Goal: Information Seeking & Learning: Learn about a topic

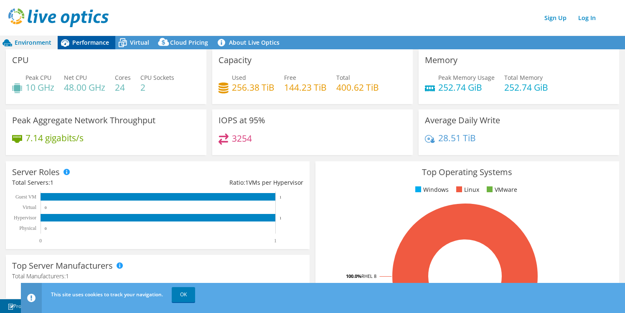
click at [92, 43] on span "Performance" at bounding box center [90, 42] width 37 height 8
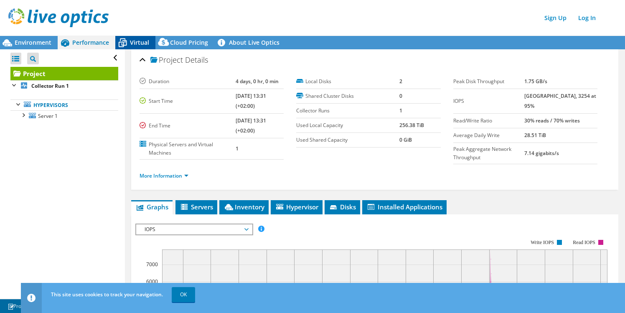
click at [133, 47] on div "Virtual" at bounding box center [135, 42] width 40 height 13
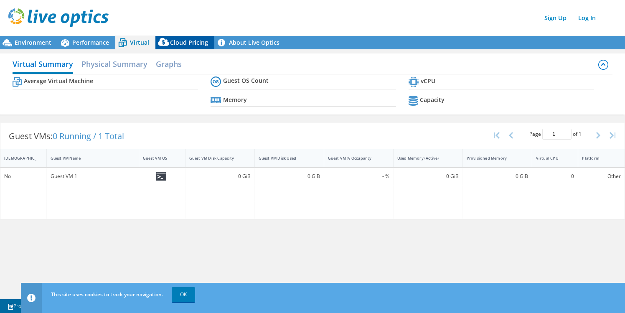
click at [180, 44] on span "Cloud Pricing" at bounding box center [189, 42] width 38 height 8
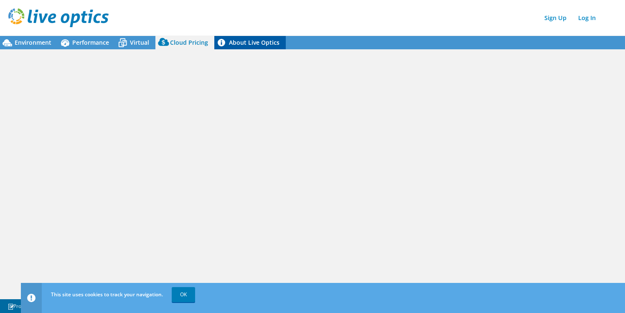
click at [237, 44] on link "About Live Optics" at bounding box center [249, 42] width 71 height 13
click at [29, 43] on span "Environment" at bounding box center [33, 42] width 37 height 8
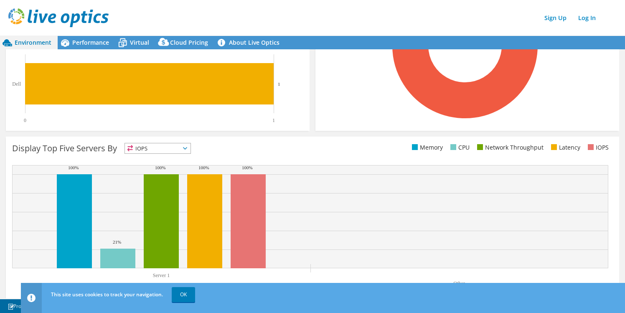
scroll to position [238, 0]
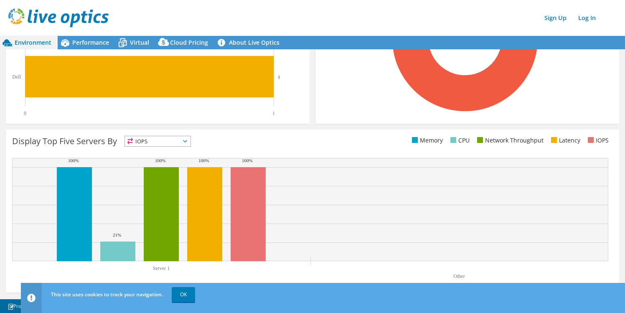
click at [187, 139] on span "IOPS" at bounding box center [158, 141] width 66 height 10
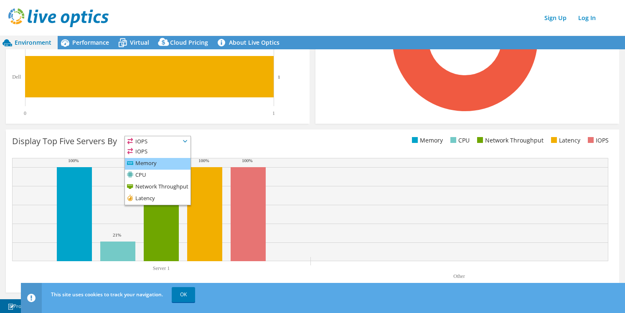
click at [165, 162] on li "Memory" at bounding box center [158, 164] width 66 height 12
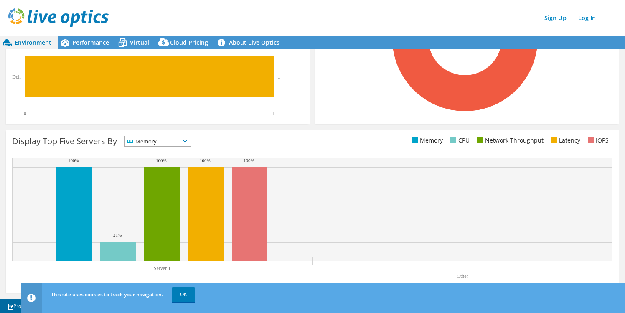
click at [187, 141] on icon at bounding box center [185, 141] width 4 height 3
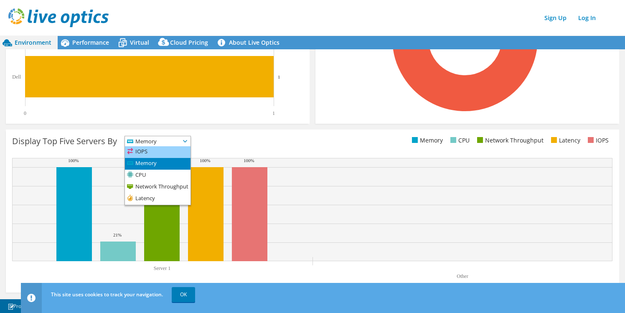
click at [166, 152] on li "IOPS" at bounding box center [158, 152] width 66 height 12
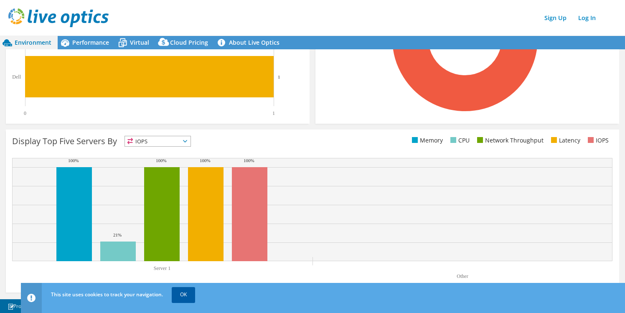
click at [181, 290] on link "OK" at bounding box center [183, 294] width 23 height 15
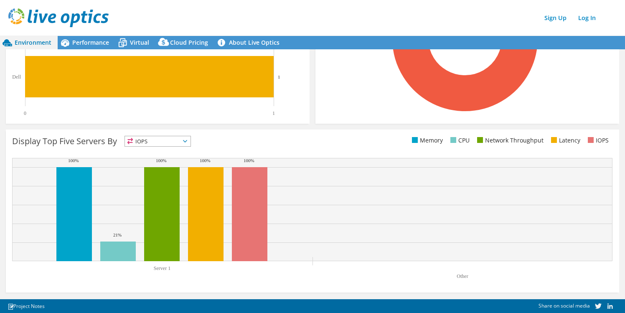
click at [187, 141] on icon at bounding box center [185, 141] width 4 height 3
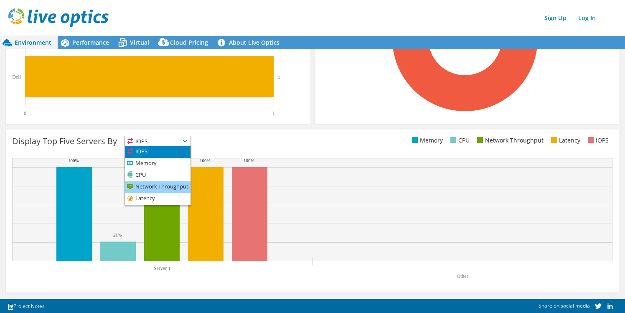
click at [169, 188] on li "Network Throughput" at bounding box center [158, 187] width 66 height 12
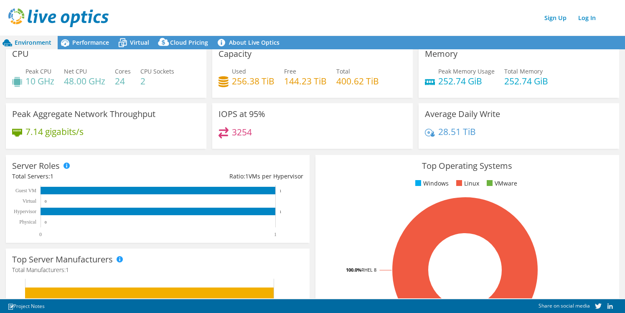
scroll to position [0, 0]
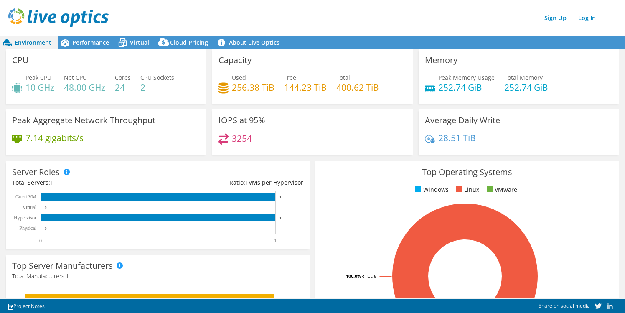
click at [454, 138] on h4 "28.51 TiB" at bounding box center [457, 137] width 38 height 9
click at [445, 140] on h4 "28.51 TiB" at bounding box center [457, 137] width 38 height 9
click at [450, 138] on h4 "28.51 TiB" at bounding box center [457, 137] width 38 height 9
click at [456, 138] on h4 "28.51 TiB" at bounding box center [457, 137] width 38 height 9
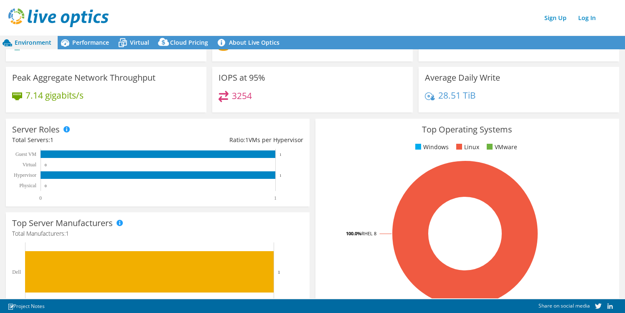
scroll to position [44, 0]
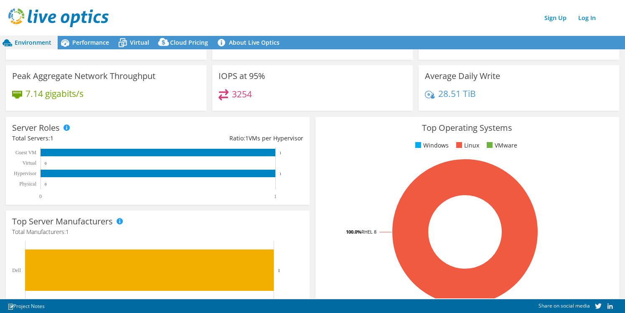
click at [191, 129] on div "Server Roles Physical Servers represent bare metal servers that were targets of…" at bounding box center [158, 161] width 304 height 88
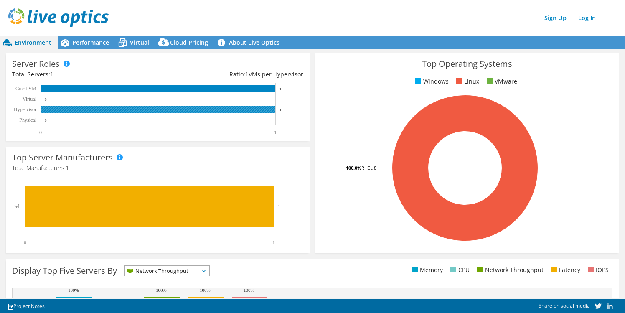
scroll to position [0, 0]
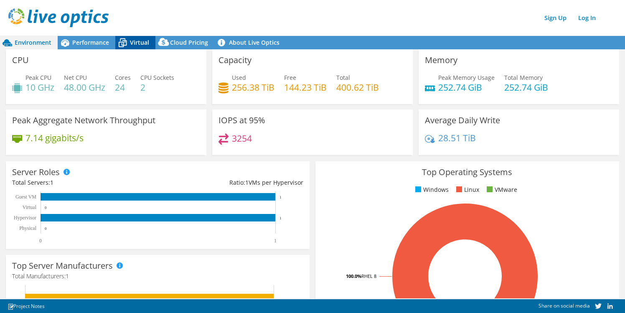
click at [127, 44] on icon at bounding box center [122, 43] width 15 height 15
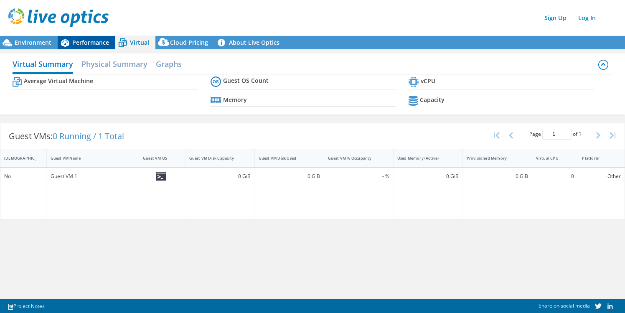
click at [78, 40] on span "Performance" at bounding box center [90, 42] width 37 height 8
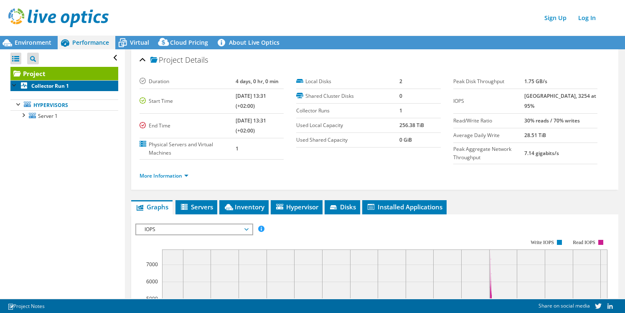
click at [59, 89] on link "Collector Run 1" at bounding box center [64, 85] width 108 height 11
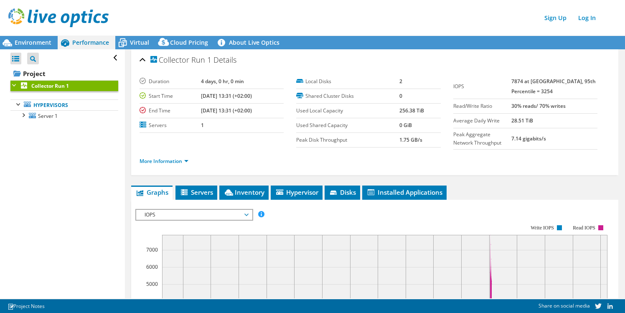
click at [498, 148] on td "Peak Aggregate Network Throughput" at bounding box center [482, 138] width 58 height 21
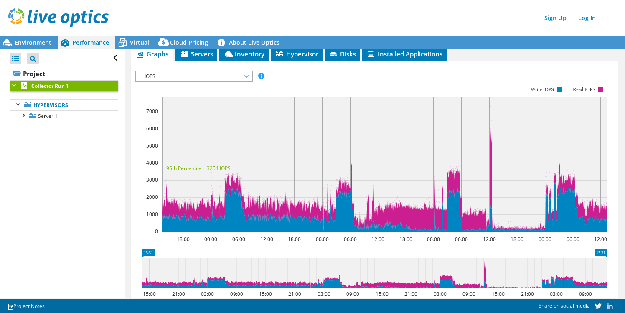
scroll to position [140, 0]
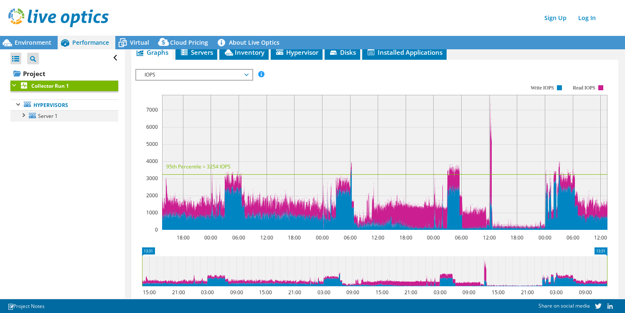
click at [23, 116] on div at bounding box center [23, 114] width 8 height 8
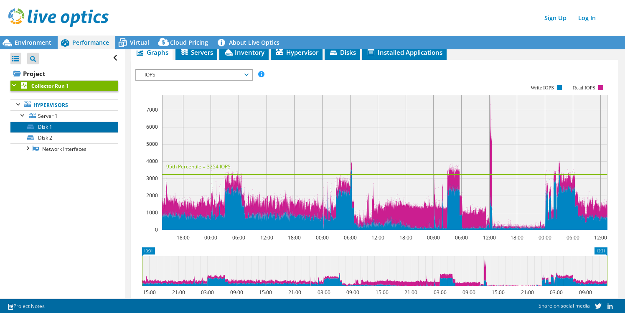
click at [42, 126] on link "Disk 1" at bounding box center [64, 127] width 108 height 11
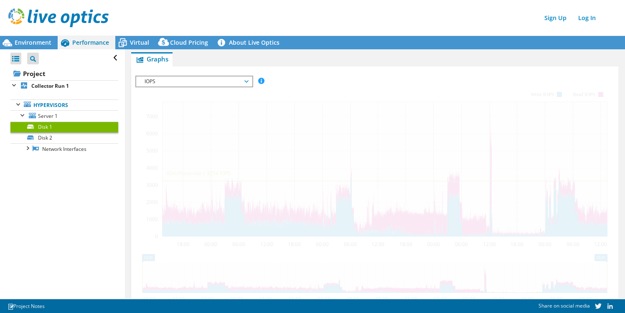
scroll to position [138, 0]
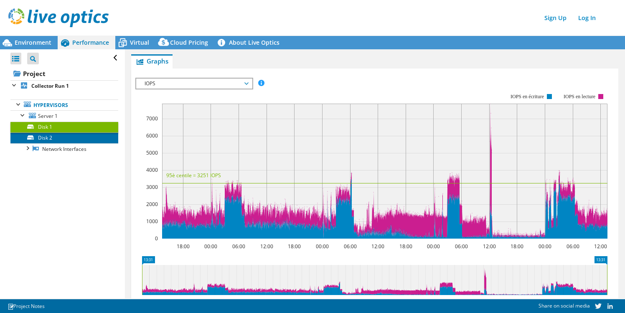
click at [44, 136] on link "Disk 2" at bounding box center [64, 137] width 108 height 11
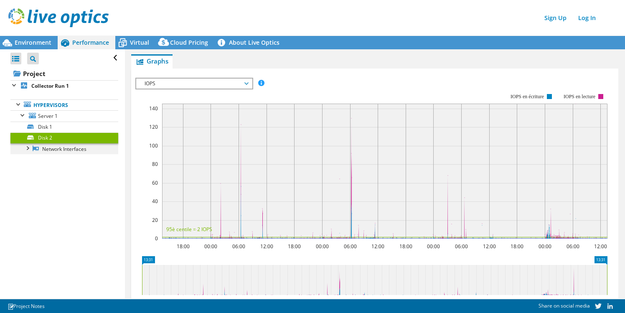
click at [27, 148] on div at bounding box center [27, 147] width 8 height 8
click at [47, 125] on link "Disk 1" at bounding box center [64, 127] width 108 height 11
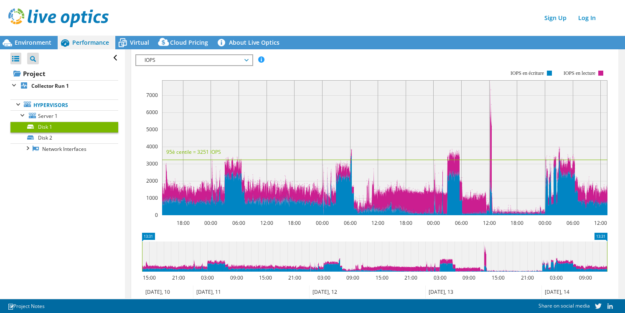
scroll to position [163, 0]
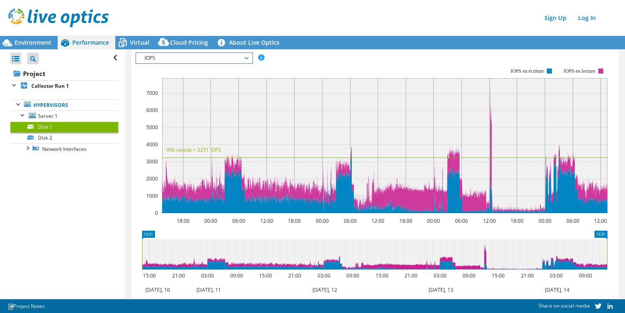
click at [602, 69] on rect at bounding box center [600, 71] width 5 height 5
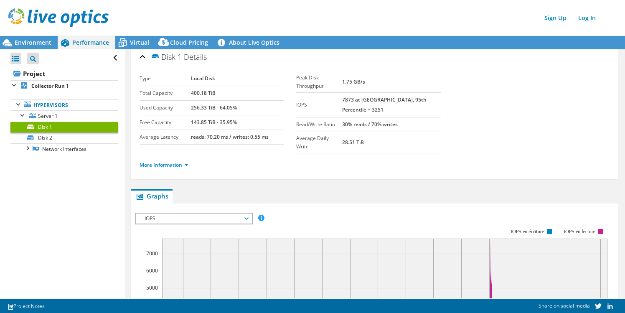
scroll to position [0, 0]
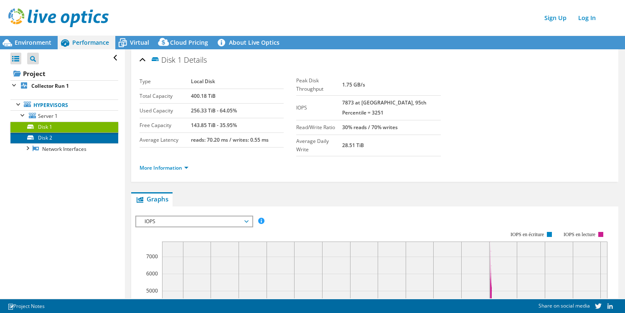
click at [52, 137] on link "Disk 2" at bounding box center [64, 137] width 108 height 11
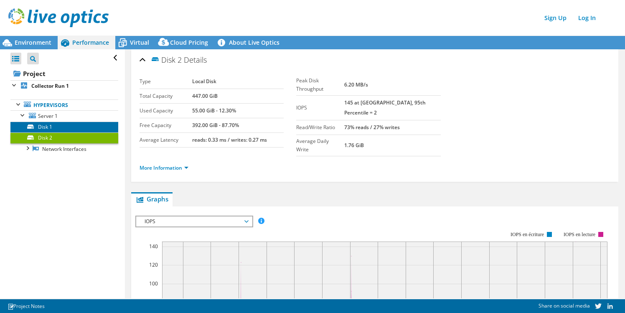
click at [51, 127] on link "Disk 1" at bounding box center [64, 127] width 108 height 11
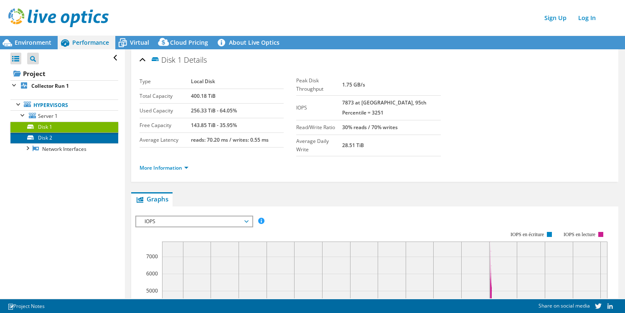
click at [51, 138] on link "Disk 2" at bounding box center [64, 137] width 108 height 11
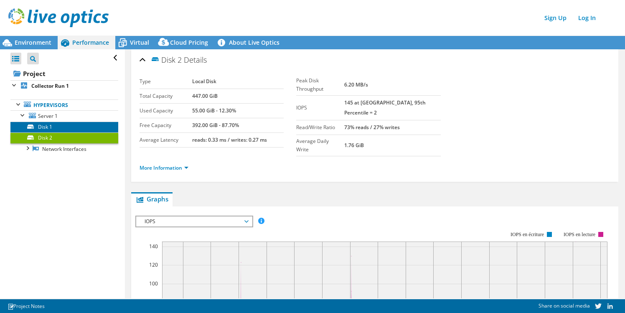
click at [56, 123] on link "Disk 1" at bounding box center [64, 127] width 108 height 11
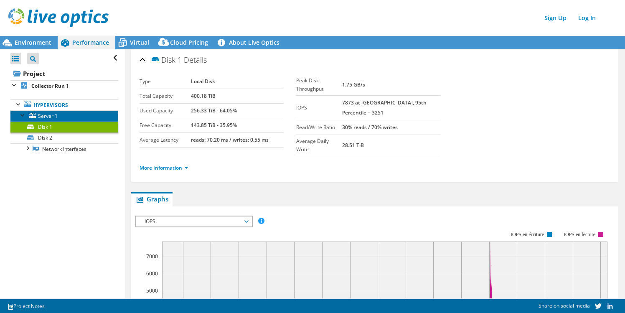
click at [51, 117] on span "Server 1" at bounding box center [48, 115] width 20 height 7
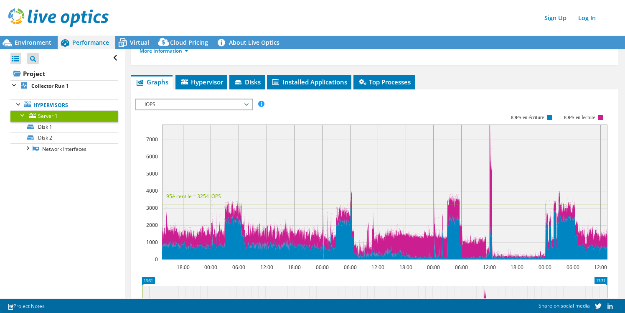
scroll to position [146, 0]
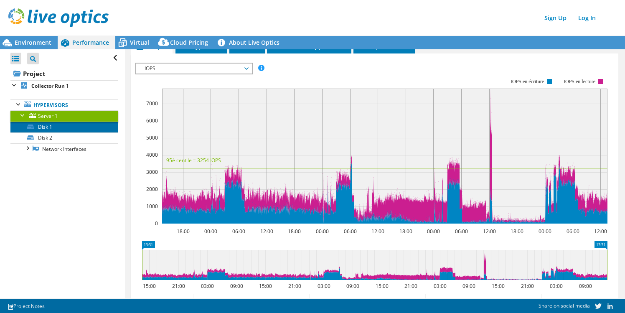
click at [54, 126] on link "Disk 1" at bounding box center [64, 127] width 108 height 11
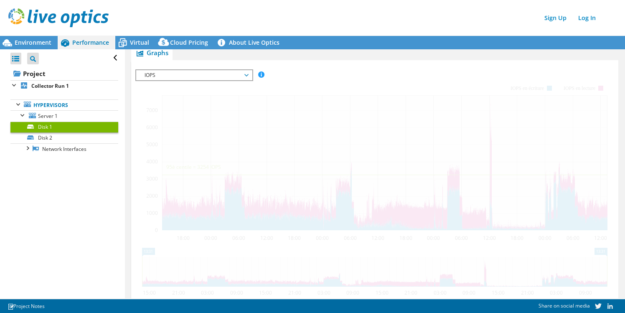
scroll to position [144, 0]
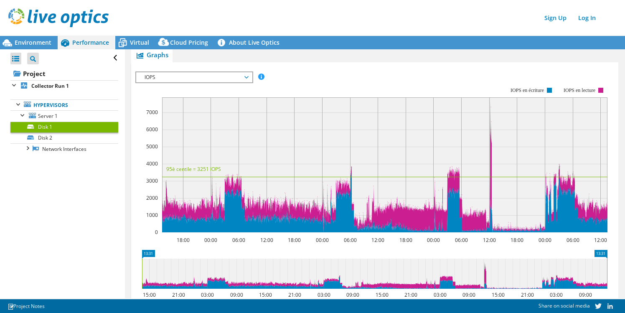
click at [247, 72] on span "IOPS" at bounding box center [193, 77] width 107 height 10
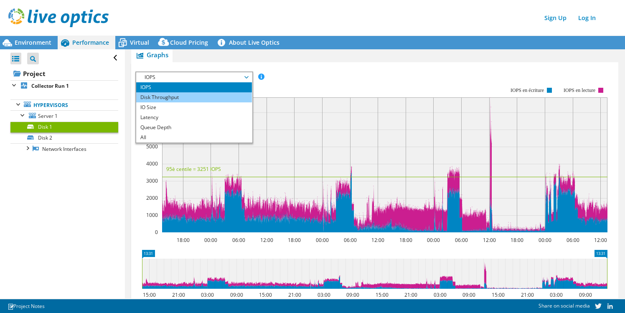
click at [206, 92] on li "Disk Throughput" at bounding box center [194, 97] width 116 height 10
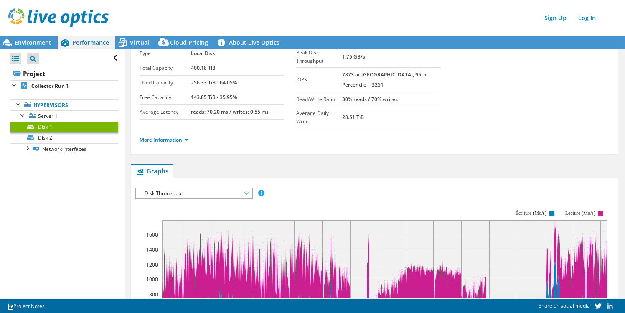
scroll to position [20, 0]
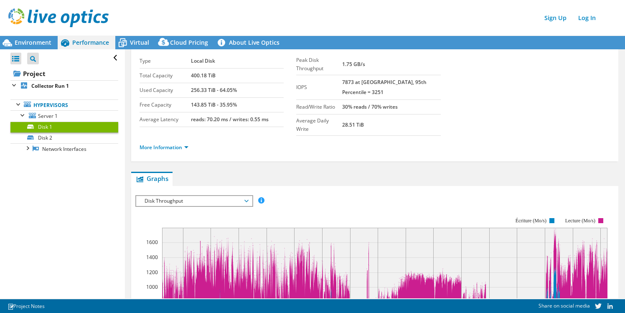
click at [245, 196] on span "Disk Throughput" at bounding box center [193, 201] width 107 height 10
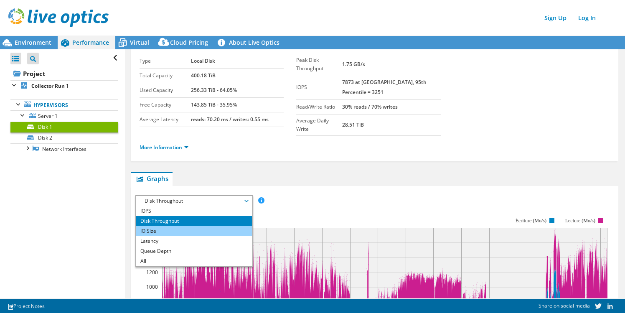
click at [221, 226] on li "IO Size" at bounding box center [194, 231] width 116 height 10
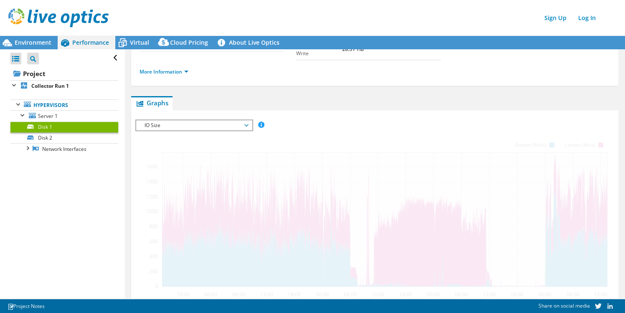
scroll to position [105, 0]
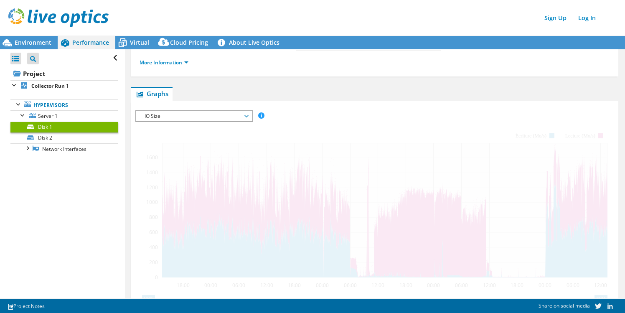
click at [248, 115] on icon at bounding box center [246, 116] width 4 height 3
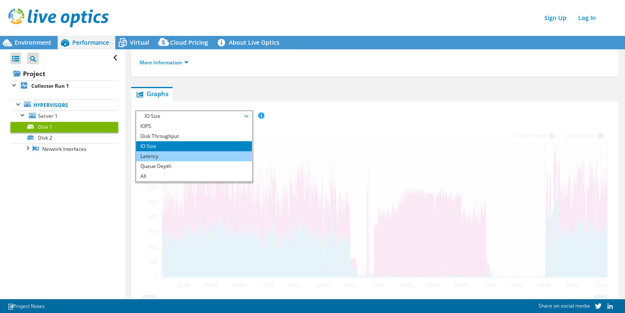
click at [210, 151] on li "Latency" at bounding box center [194, 156] width 116 height 10
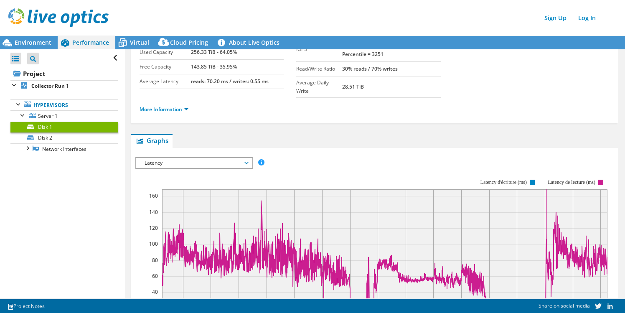
scroll to position [33, 0]
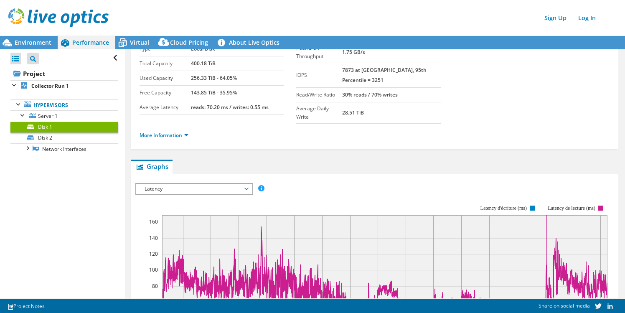
click at [249, 184] on span "Latency" at bounding box center [194, 189] width 116 height 10
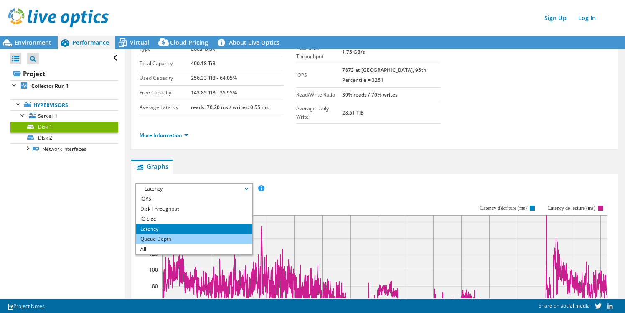
click at [216, 234] on li "Queue Depth" at bounding box center [194, 239] width 116 height 10
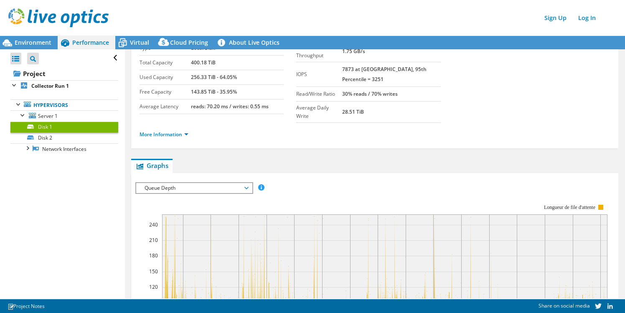
scroll to position [27, 0]
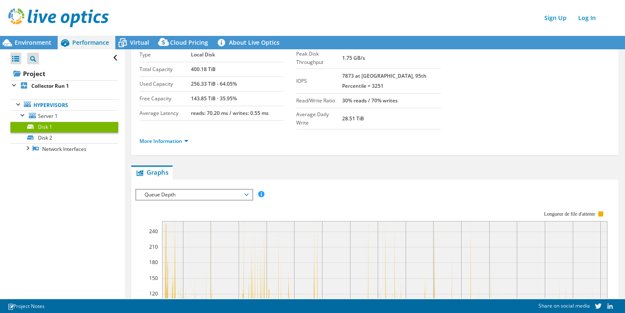
click at [248, 193] on icon at bounding box center [246, 194] width 4 height 3
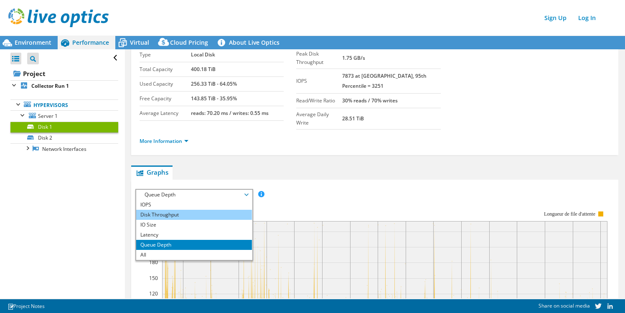
click at [160, 210] on li "Disk Throughput" at bounding box center [194, 215] width 116 height 10
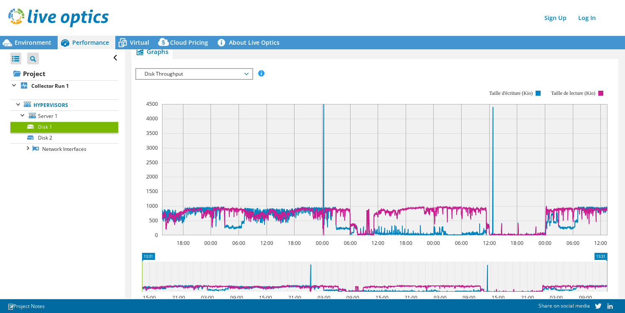
scroll to position [184, 0]
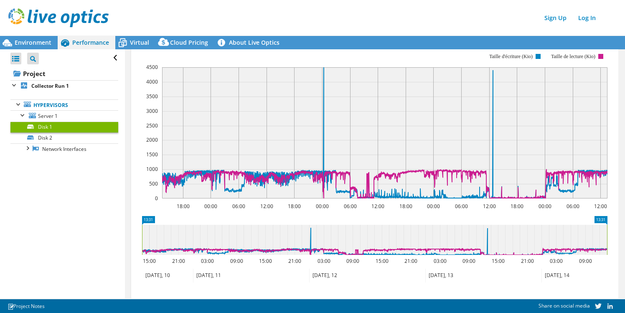
click at [176, 242] on icon at bounding box center [374, 240] width 465 height 30
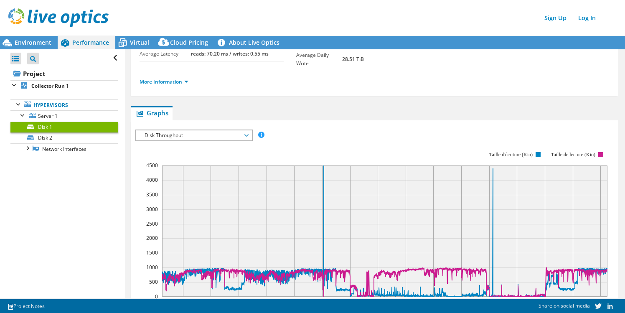
scroll to position [22, 0]
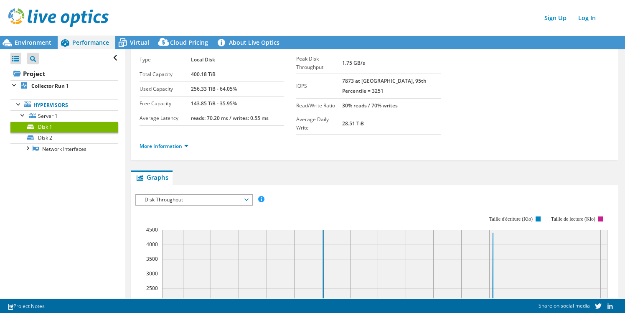
click at [243, 195] on span "Disk Throughput" at bounding box center [193, 200] width 107 height 10
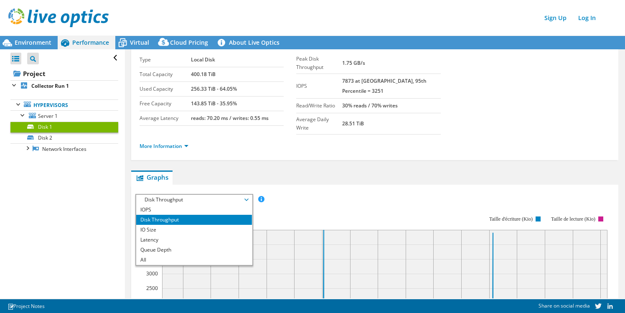
click at [223, 215] on li "Disk Throughput" at bounding box center [194, 220] width 116 height 10
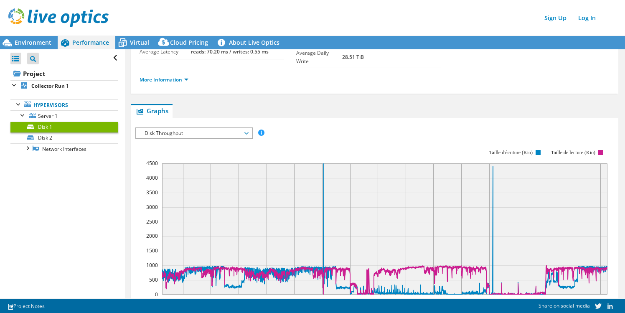
scroll to position [31, 0]
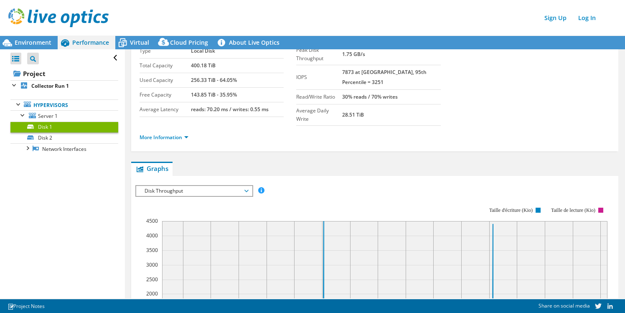
click at [246, 186] on span "Disk Throughput" at bounding box center [193, 191] width 107 height 10
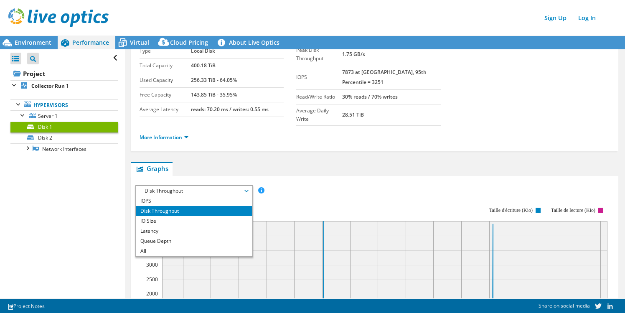
click at [336, 197] on rect at bounding box center [371, 279] width 472 height 167
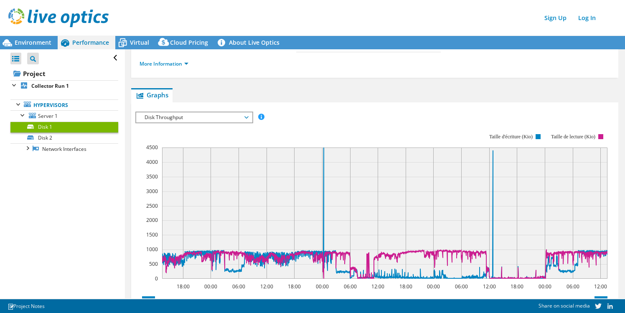
scroll to position [105, 0]
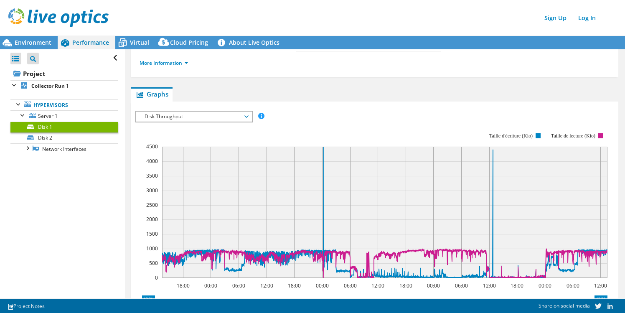
click at [244, 112] on span "Disk Throughput" at bounding box center [193, 117] width 107 height 10
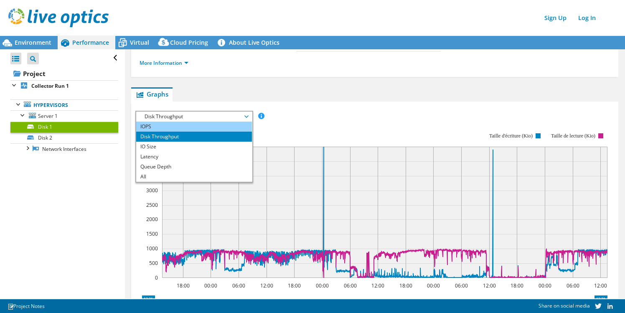
click at [215, 122] on li "IOPS" at bounding box center [194, 127] width 116 height 10
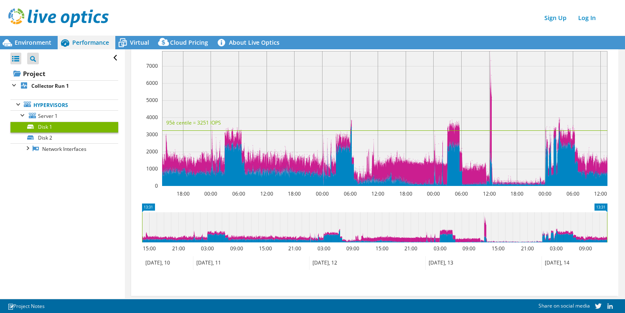
scroll to position [194, 0]
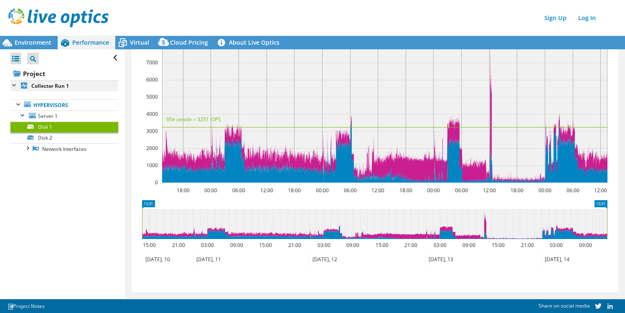
click at [14, 86] on div at bounding box center [14, 84] width 8 height 8
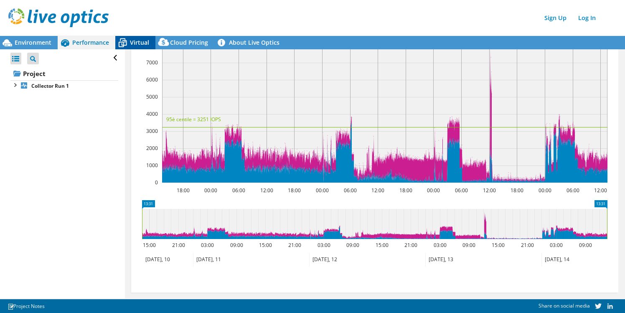
click at [132, 44] on span "Virtual" at bounding box center [139, 42] width 19 height 8
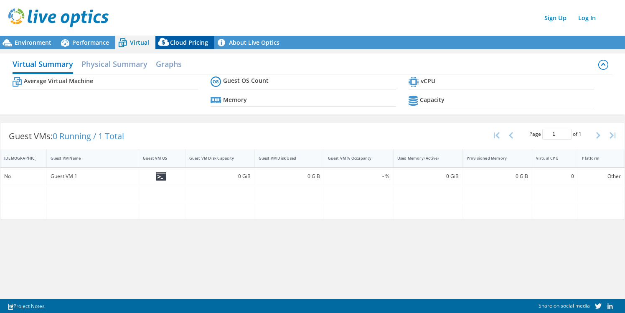
click at [173, 41] on span "Cloud Pricing" at bounding box center [189, 42] width 38 height 8
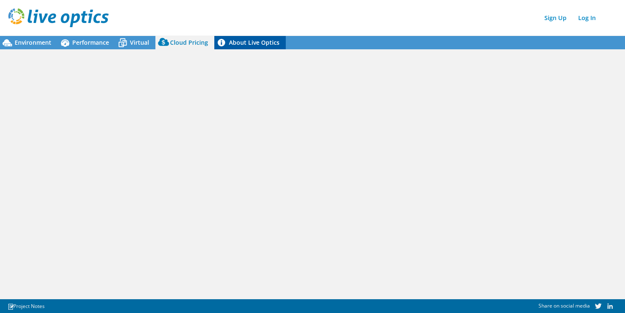
click at [250, 43] on link "About Live Optics" at bounding box center [249, 42] width 71 height 13
click at [31, 46] on div "Environment" at bounding box center [29, 42] width 58 height 13
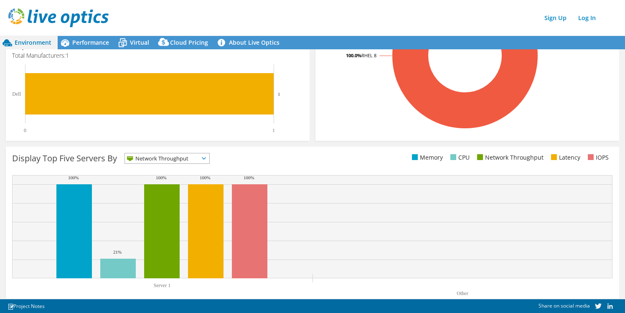
scroll to position [238, 0]
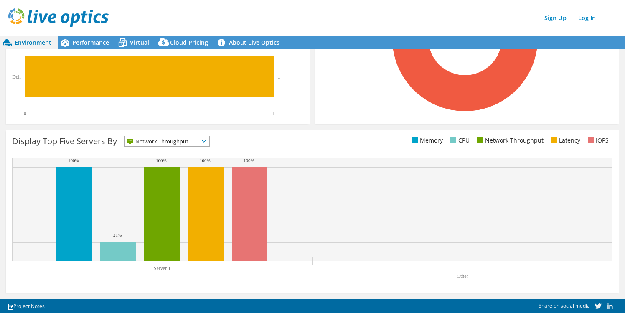
click at [205, 138] on span "Network Throughput" at bounding box center [167, 141] width 84 height 10
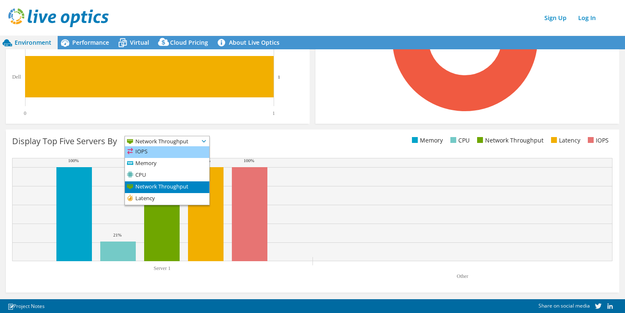
click at [179, 146] on li "IOPS" at bounding box center [167, 152] width 84 height 12
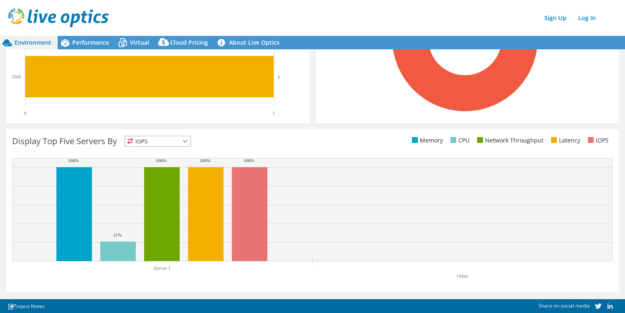
click at [187, 140] on icon at bounding box center [185, 141] width 4 height 3
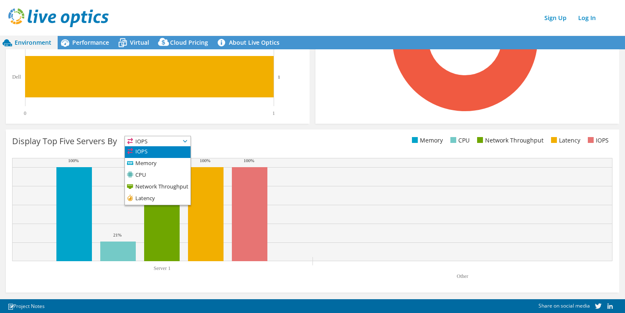
click at [171, 153] on li "IOPS" at bounding box center [158, 152] width 66 height 12
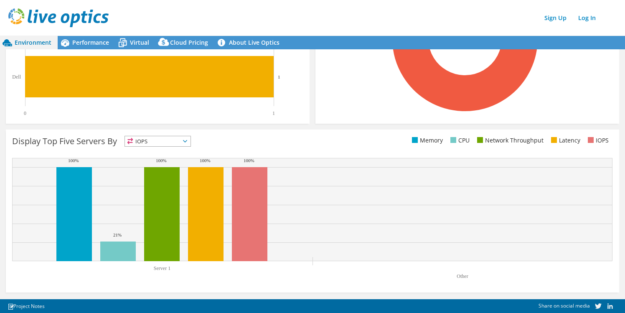
click at [190, 142] on span "IOPS" at bounding box center [158, 141] width 66 height 10
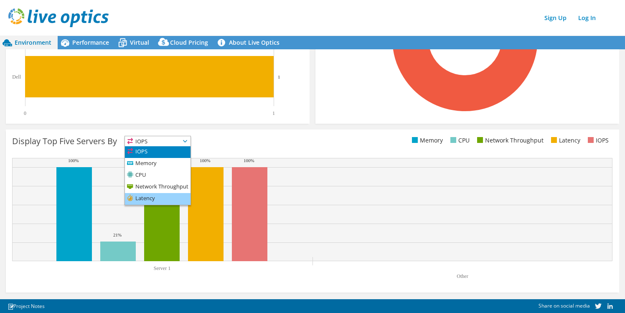
click at [167, 199] on li "Latency" at bounding box center [158, 199] width 66 height 12
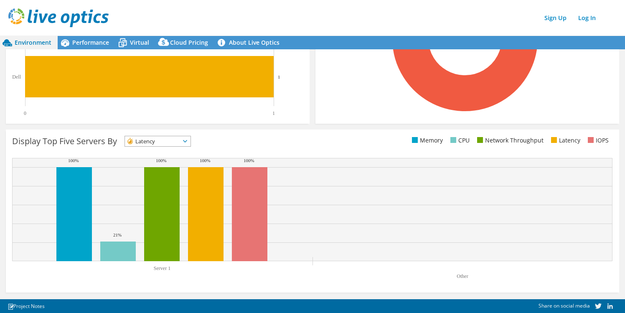
click at [188, 143] on span "Latency" at bounding box center [158, 141] width 66 height 10
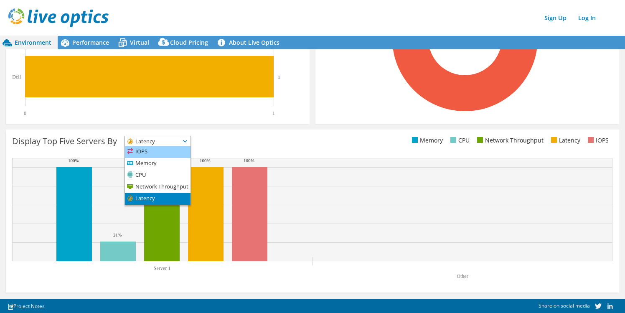
click at [159, 152] on li "IOPS" at bounding box center [158, 152] width 66 height 12
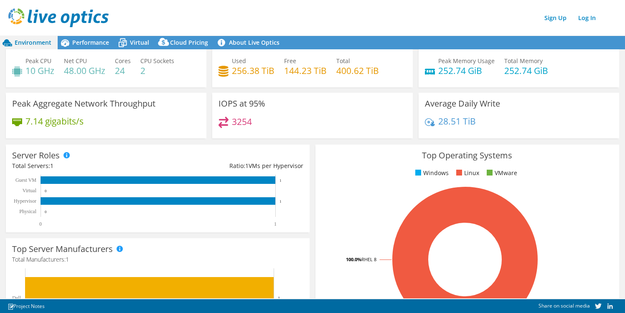
scroll to position [0, 0]
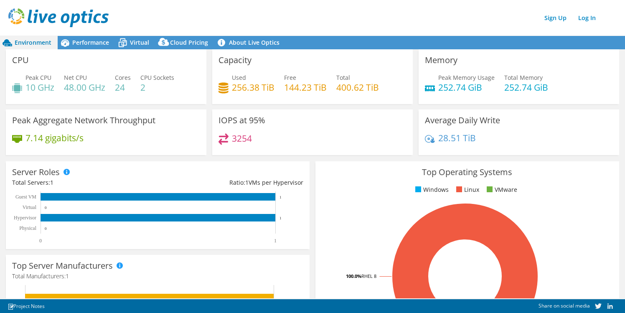
click at [81, 92] on h4 "48.00 GHz" at bounding box center [84, 87] width 41 height 9
click at [81, 90] on h4 "48.00 GHz" at bounding box center [84, 87] width 41 height 9
click at [249, 85] on h4 "256.38 TiB" at bounding box center [253, 87] width 43 height 9
click at [454, 124] on h3 "Average Daily Write" at bounding box center [462, 120] width 75 height 9
click at [92, 45] on span "Performance" at bounding box center [90, 42] width 37 height 8
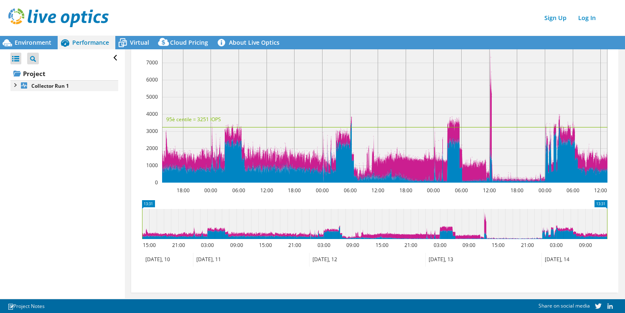
click at [13, 84] on div at bounding box center [14, 84] width 8 height 8
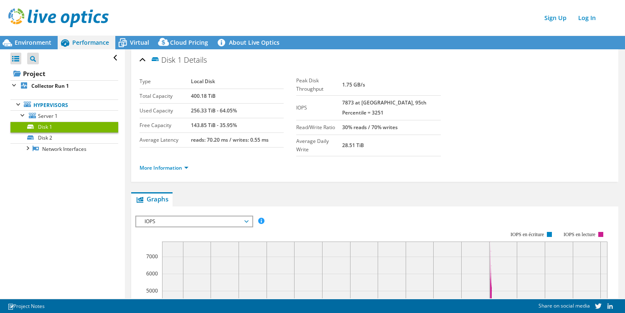
click at [247, 216] on span "IOPS" at bounding box center [193, 221] width 107 height 10
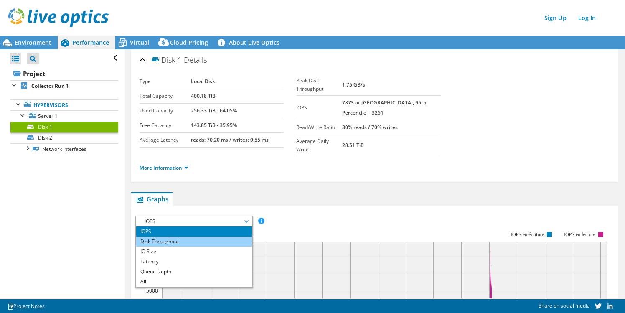
click at [208, 237] on li "Disk Throughput" at bounding box center [194, 242] width 116 height 10
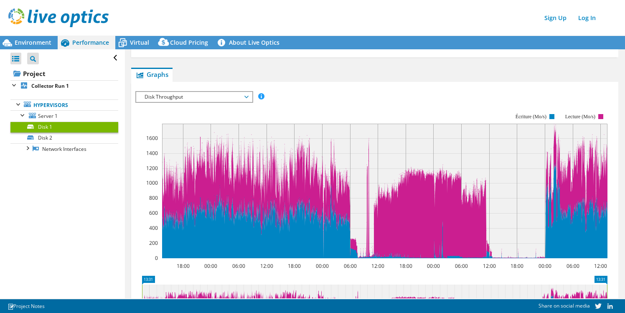
scroll to position [200, 0]
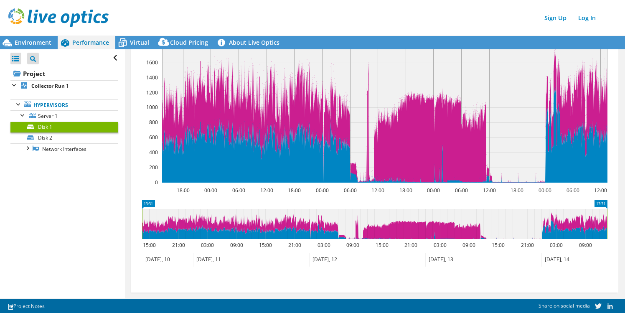
click at [287, 225] on icon at bounding box center [374, 224] width 465 height 30
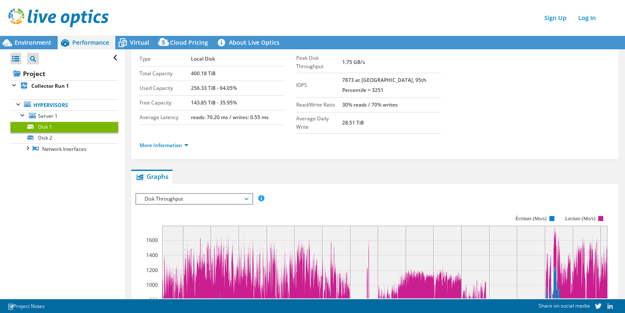
scroll to position [0, 0]
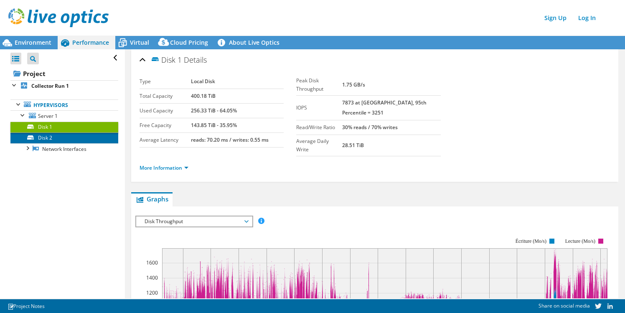
click at [51, 139] on link "Disk 2" at bounding box center [64, 137] width 108 height 11
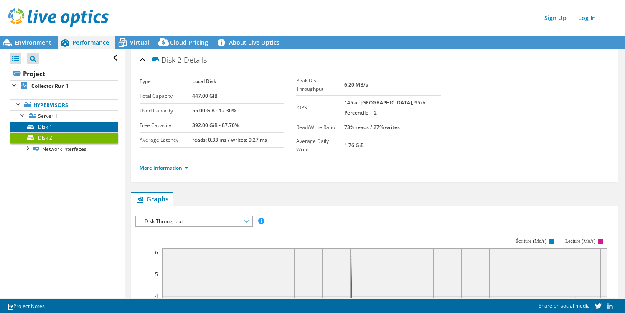
click at [52, 129] on link "Disk 1" at bounding box center [64, 127] width 108 height 11
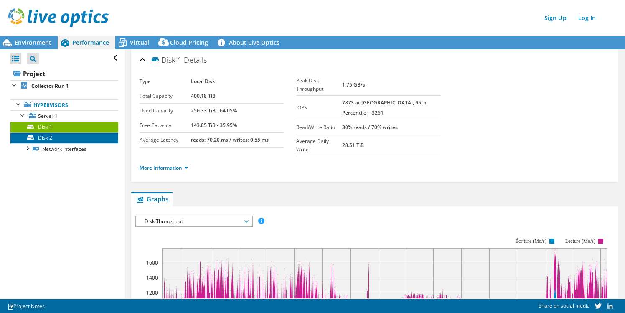
click at [51, 136] on link "Disk 2" at bounding box center [64, 137] width 108 height 11
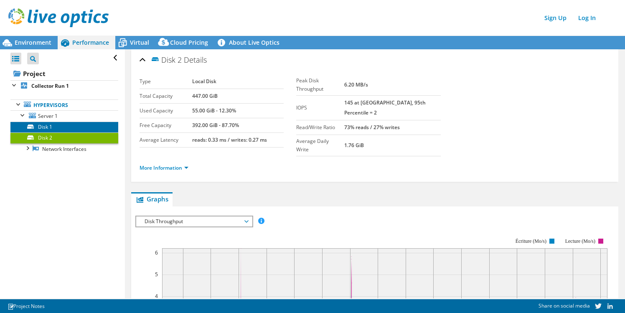
click at [51, 128] on link "Disk 1" at bounding box center [64, 127] width 108 height 11
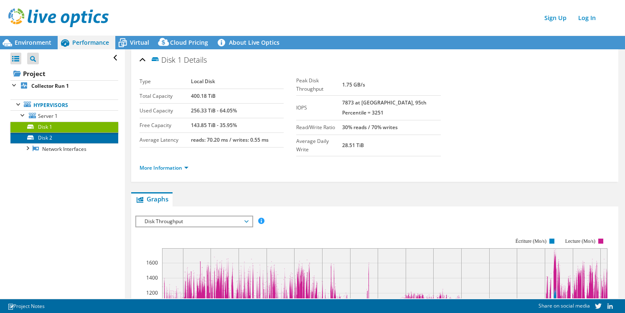
click at [49, 135] on link "Disk 2" at bounding box center [64, 137] width 108 height 11
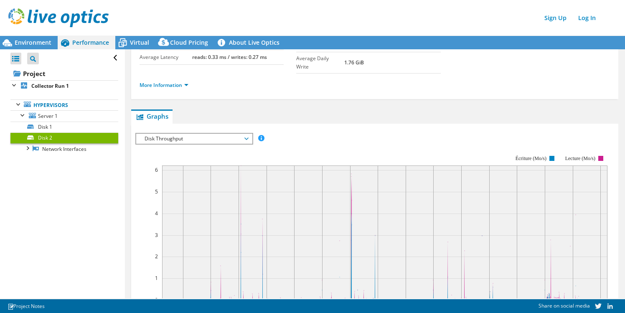
scroll to position [200, 0]
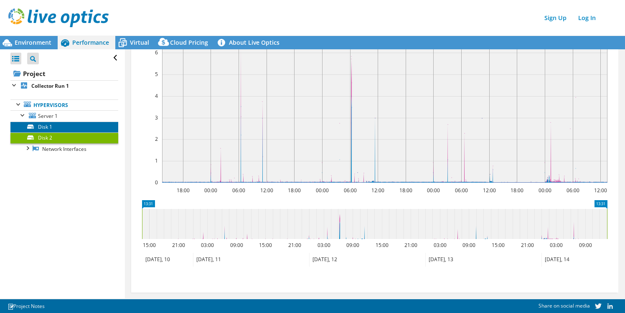
click at [64, 128] on link "Disk 1" at bounding box center [64, 127] width 108 height 11
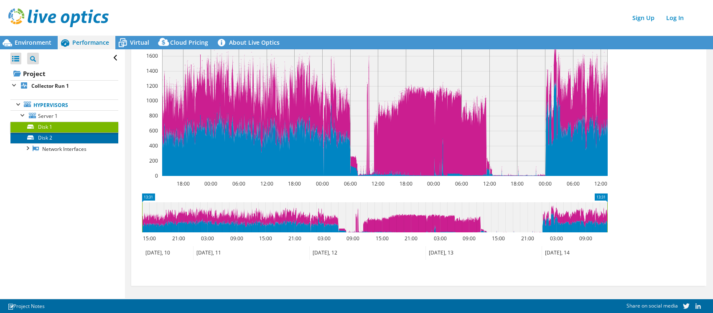
click at [49, 137] on link "Disk 2" at bounding box center [64, 137] width 108 height 11
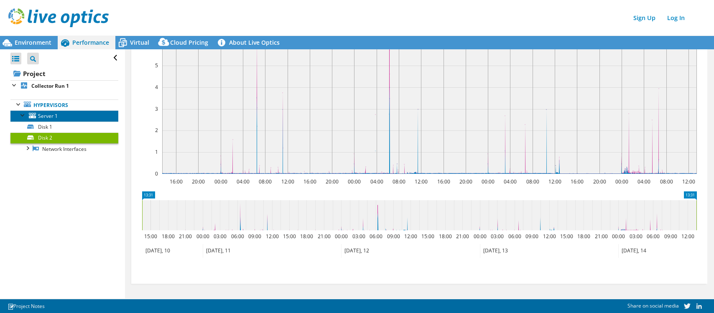
click at [64, 112] on link "Server 1" at bounding box center [64, 115] width 108 height 11
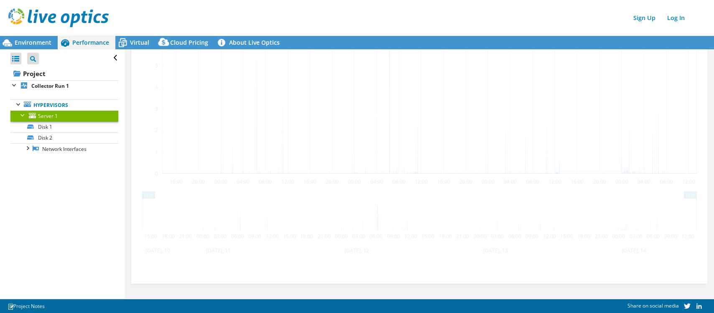
scroll to position [186, 0]
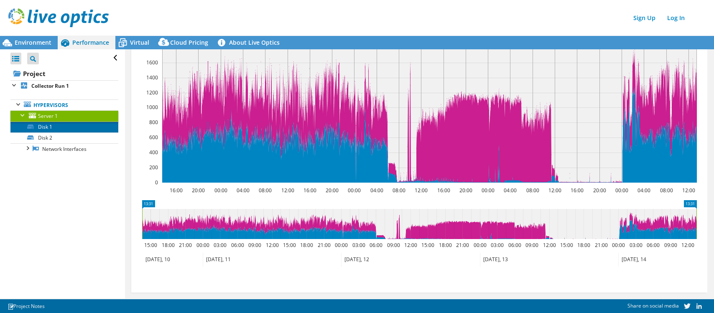
click at [47, 124] on link "Disk 1" at bounding box center [64, 127] width 108 height 11
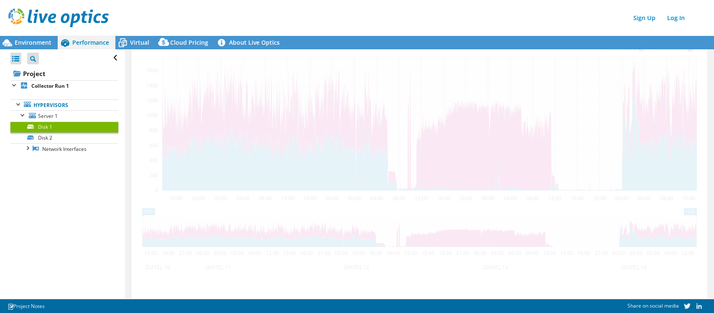
scroll to position [200, 0]
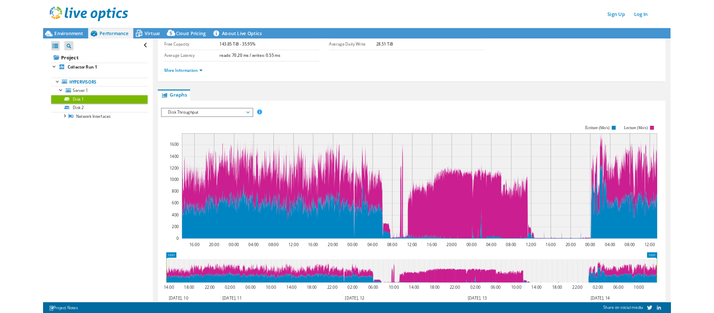
scroll to position [74, 0]
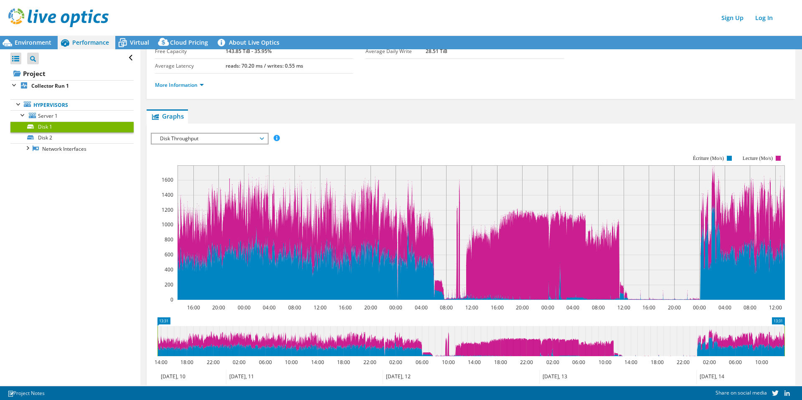
click at [677, 209] on rect at bounding box center [482, 232] width 608 height 135
